Goal: Navigation & Orientation: Find specific page/section

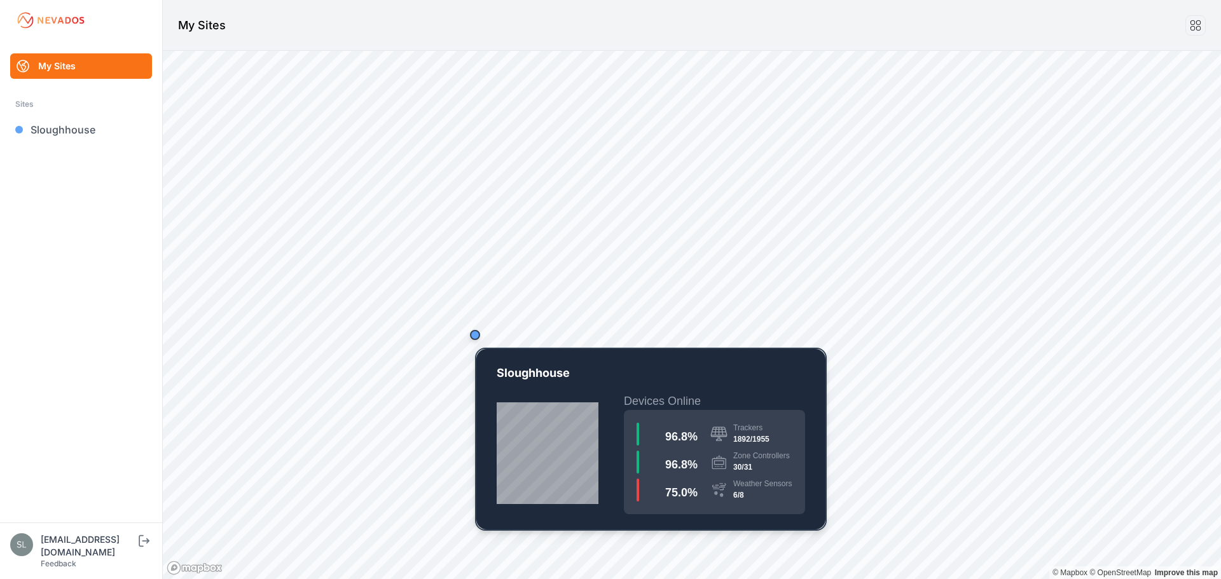
click at [479, 343] on div "Map marker" at bounding box center [474, 334] width 25 height 25
click at [477, 340] on div "Map marker" at bounding box center [474, 334] width 25 height 25
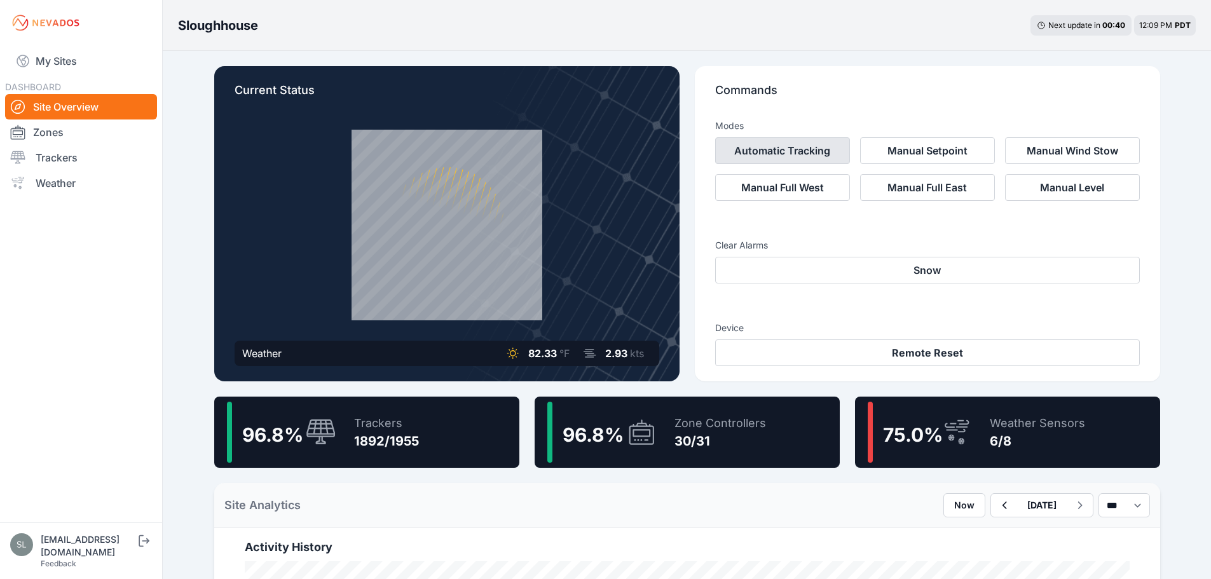
click at [747, 144] on button "Automatic Tracking" at bounding box center [782, 150] width 135 height 27
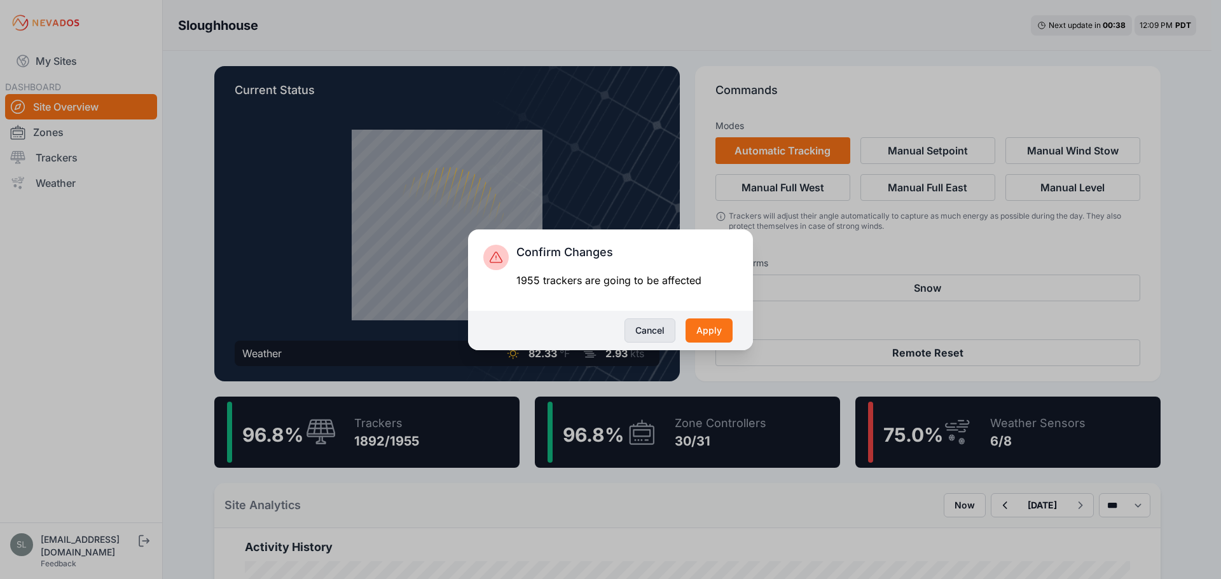
click at [653, 335] on button "Cancel" at bounding box center [649, 331] width 51 height 24
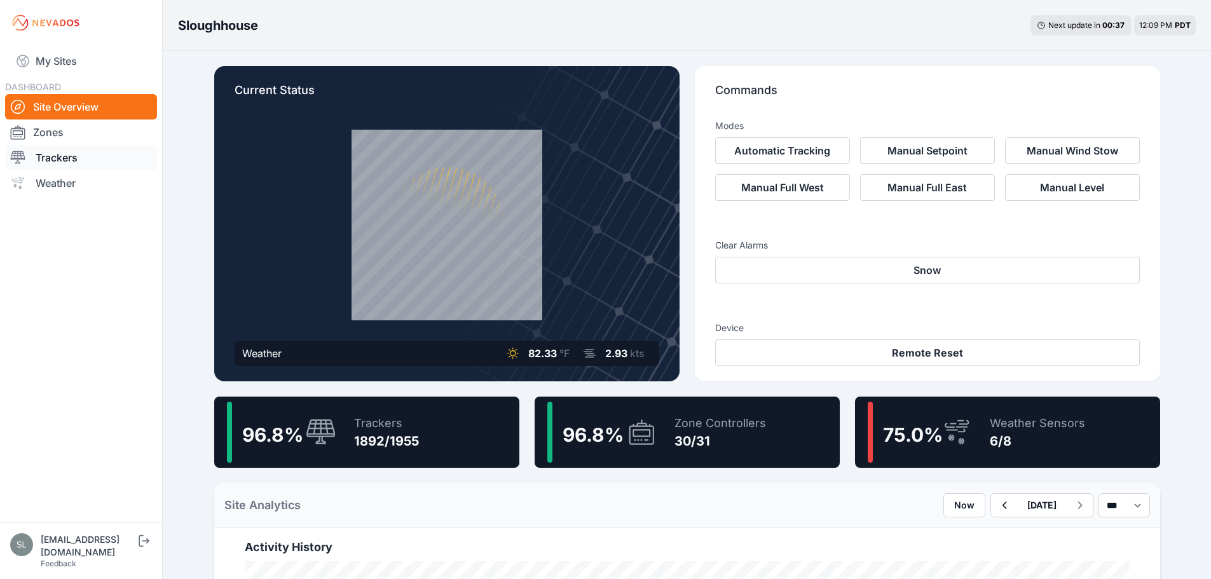
drag, startPoint x: 60, startPoint y: 134, endPoint x: 67, endPoint y: 151, distance: 19.1
click at [60, 134] on link "Zones" at bounding box center [81, 132] width 152 height 25
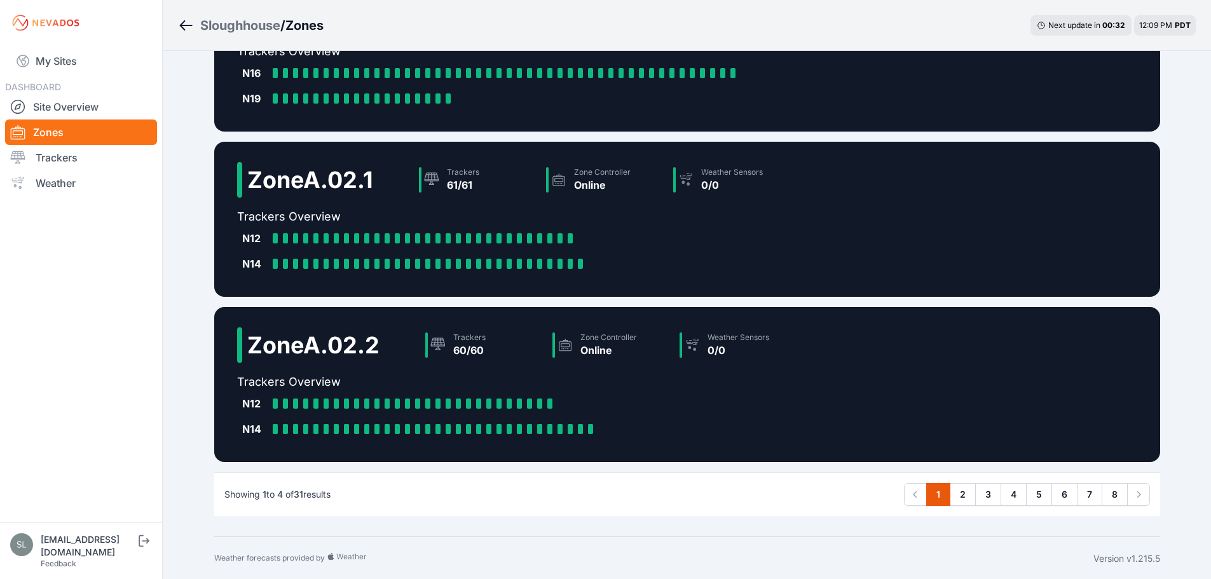
scroll to position [282, 0]
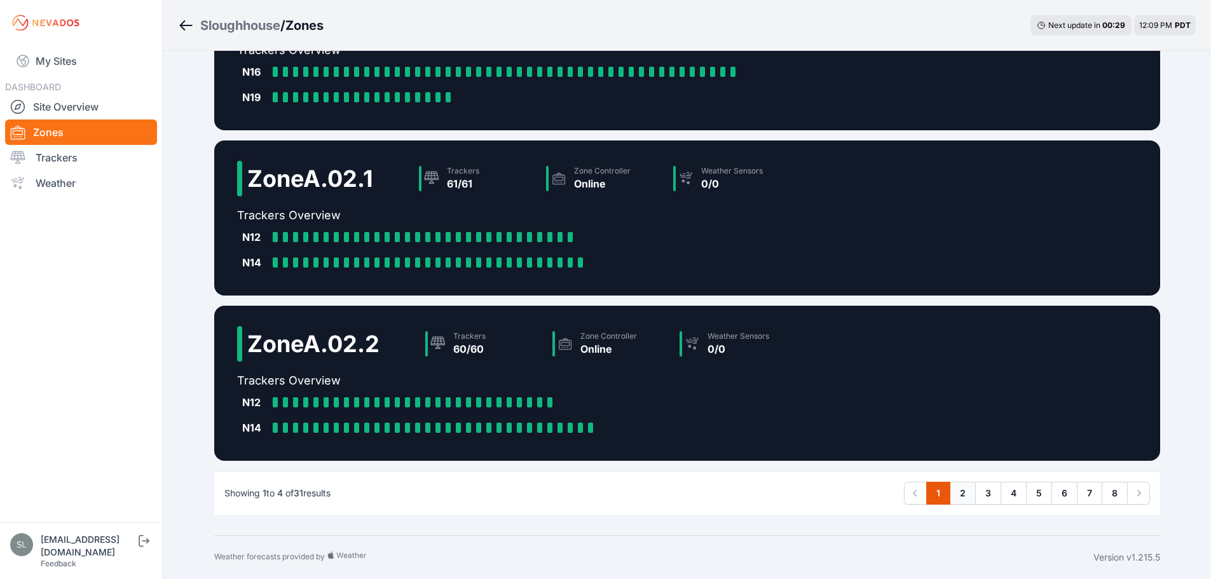
click at [959, 495] on link "2" at bounding box center [963, 493] width 26 height 23
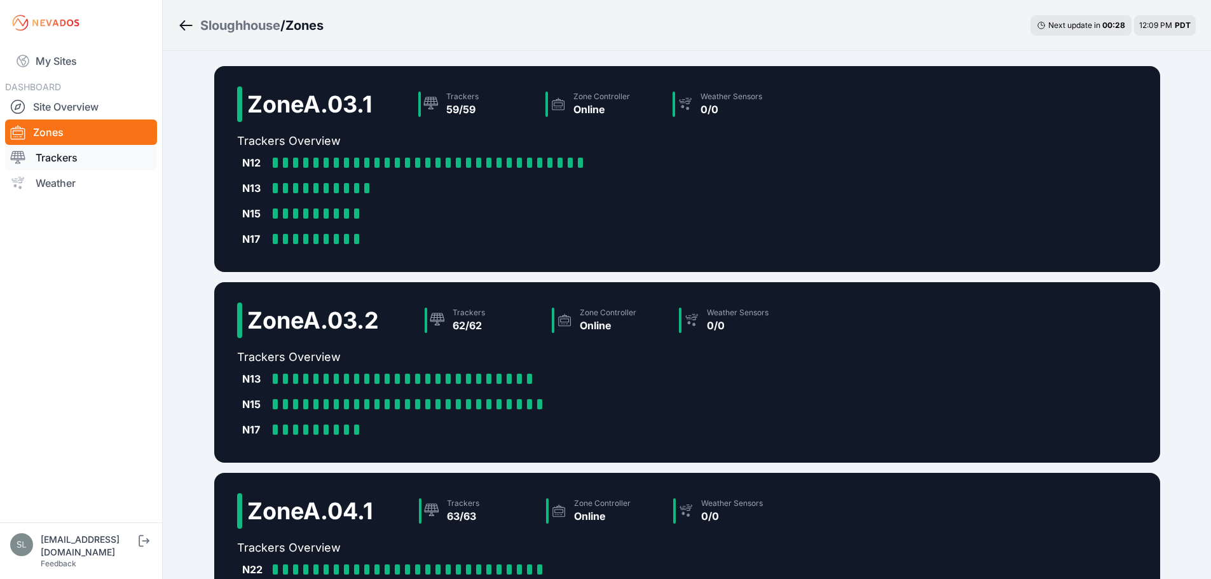
click at [67, 170] on link "Trackers" at bounding box center [81, 157] width 152 height 25
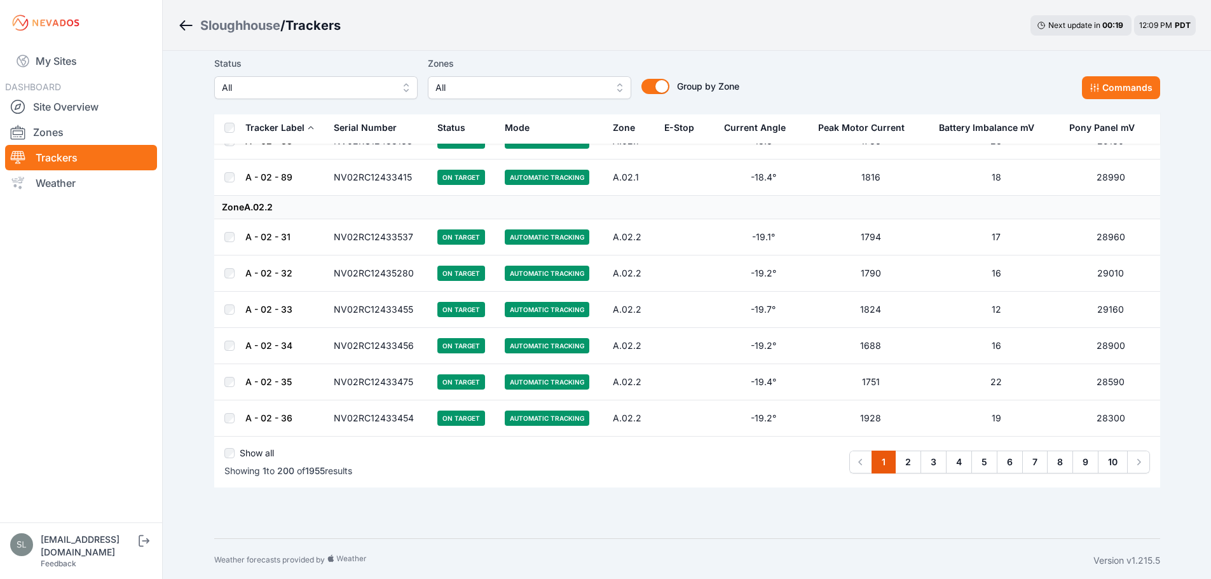
scroll to position [7071, 0]
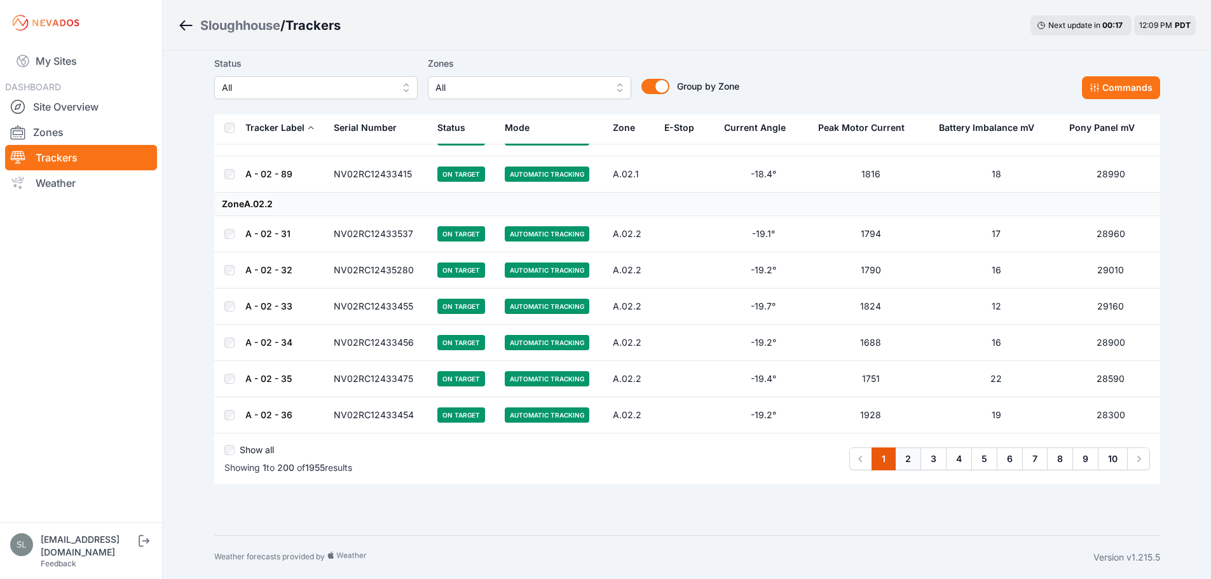
click at [907, 461] on link "2" at bounding box center [908, 459] width 26 height 23
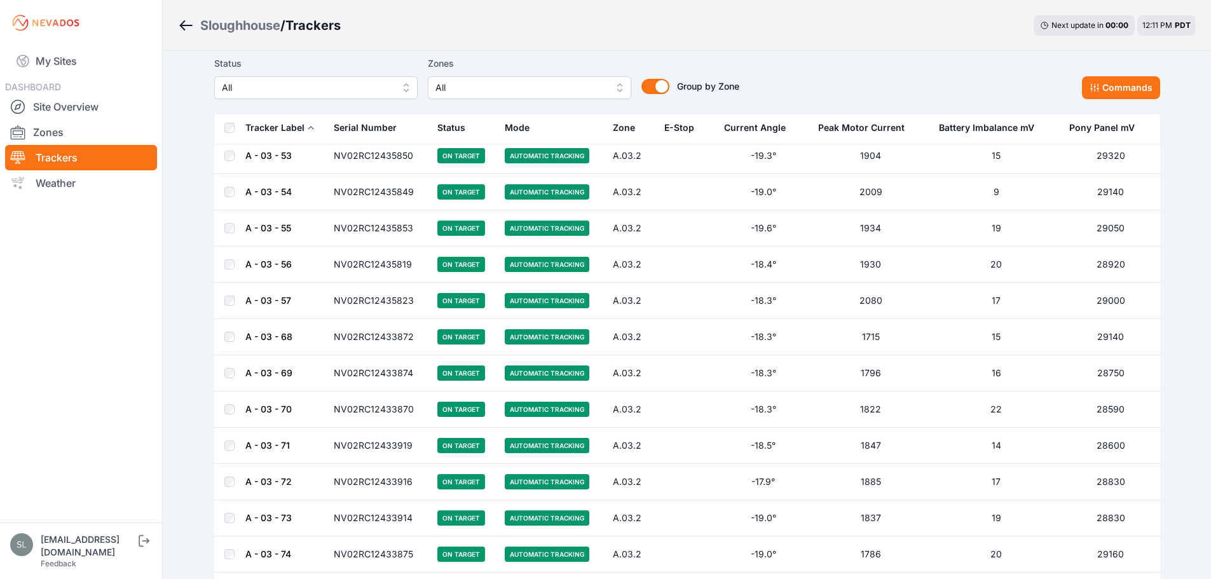
scroll to position [5405, 0]
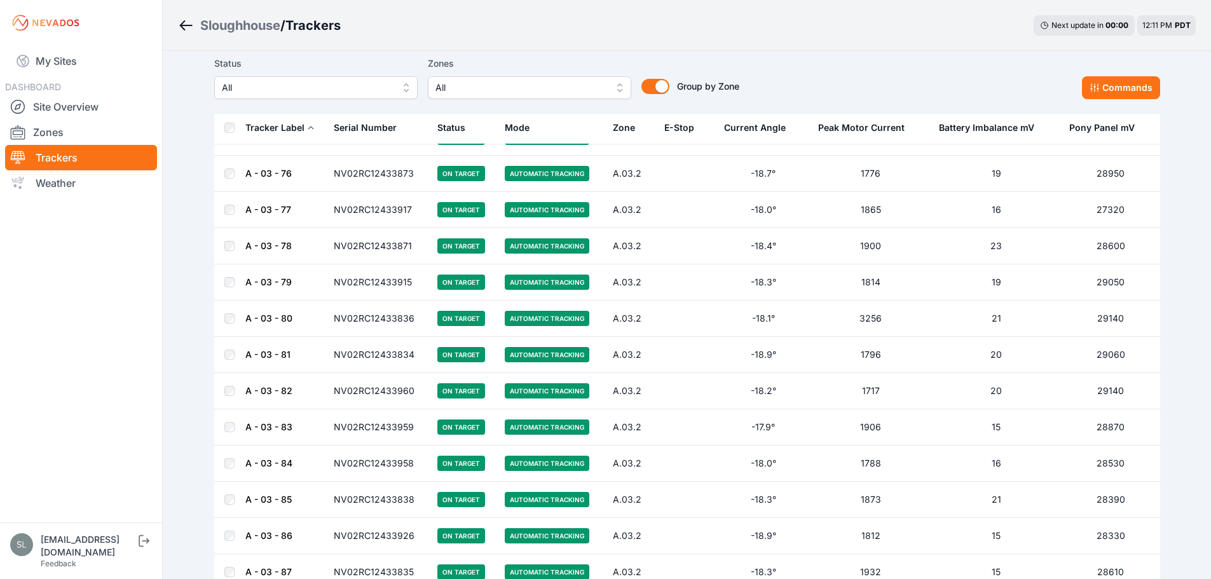
click at [72, 182] on link "Weather" at bounding box center [81, 182] width 152 height 25
